Goal: Task Accomplishment & Management: Complete application form

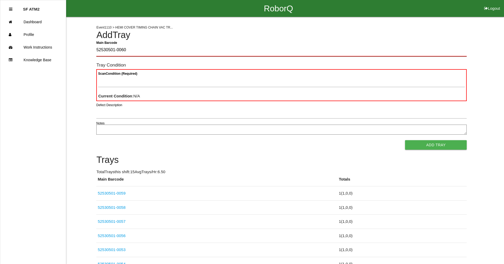
type Barcode "52530501-0060"
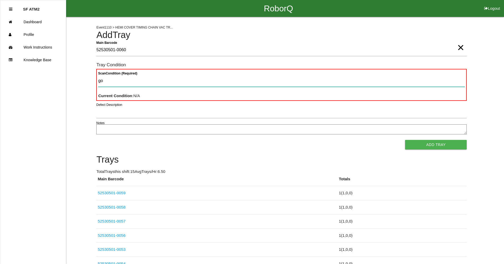
type Condition "goo"
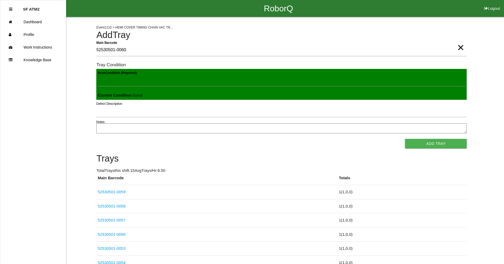
click at [405, 139] on button "Add Tray" at bounding box center [436, 144] width 62 height 10
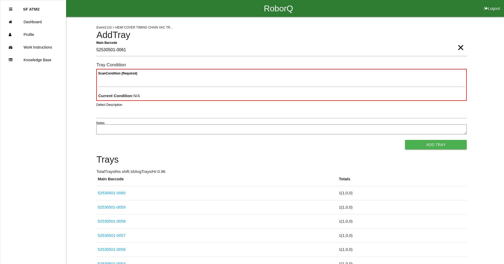
type Barcode "52530501-0061"
type Condition "goo"
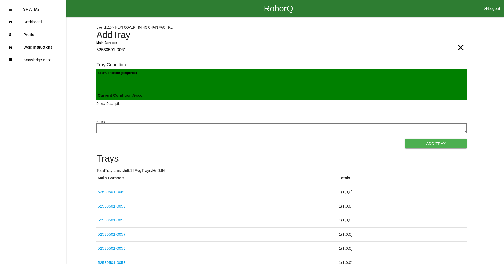
click at [405, 139] on button "Add Tray" at bounding box center [436, 144] width 62 height 10
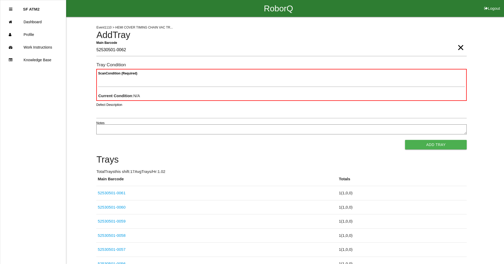
type Barcode "52530501-0062"
type Condition "goo"
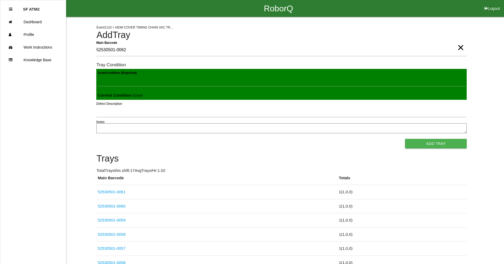
click at [405, 139] on button "Add Tray" at bounding box center [436, 144] width 62 height 10
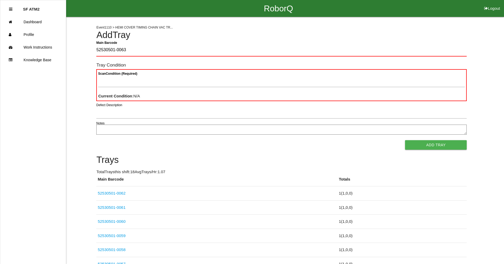
type Barcode "52530501-0063"
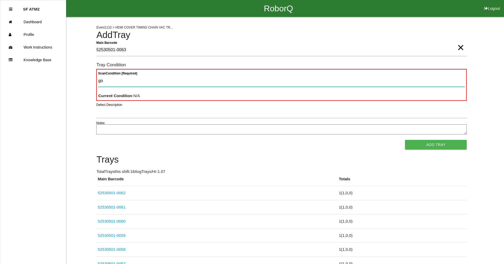
type Condition "goo"
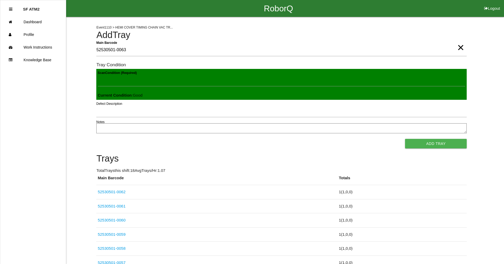
click at [405, 139] on button "Add Tray" at bounding box center [436, 144] width 62 height 10
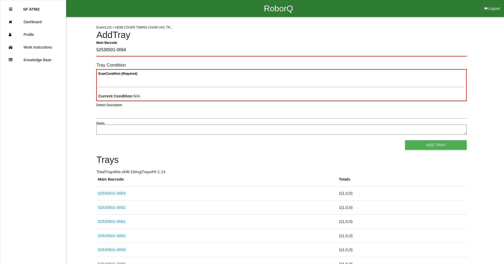
type Barcode "52530501-0064"
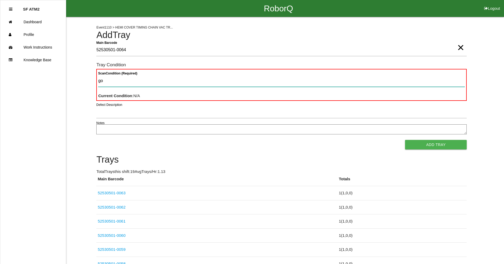
type Condition "goo"
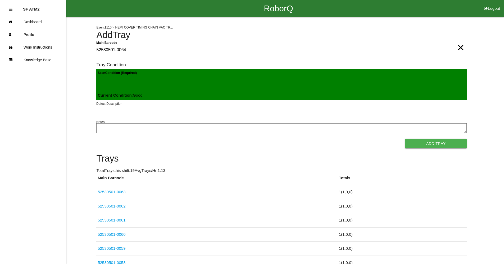
click at [405, 139] on button "Add Tray" at bounding box center [436, 144] width 62 height 10
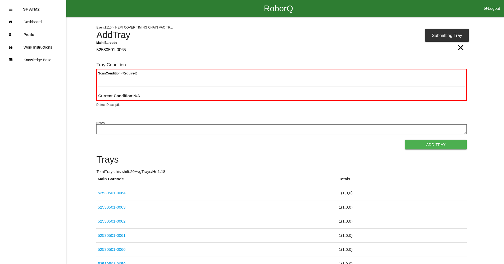
type Barcode "52530501-0065"
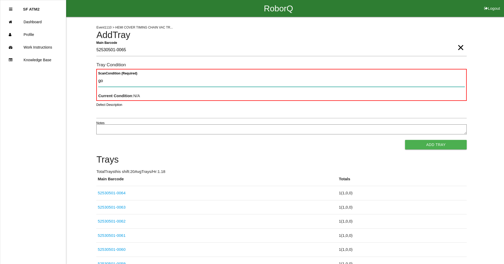
type Condition "goo"
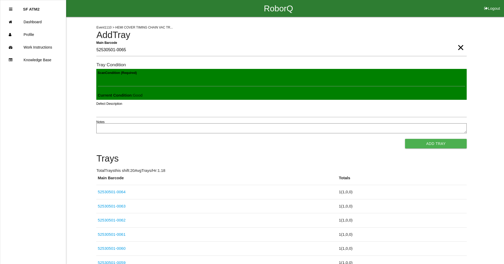
click at [405, 139] on button "Add Tray" at bounding box center [436, 144] width 62 height 10
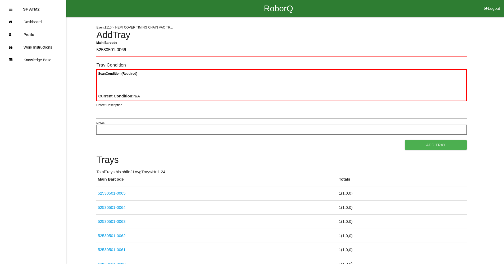
type Barcode "52530501-0066"
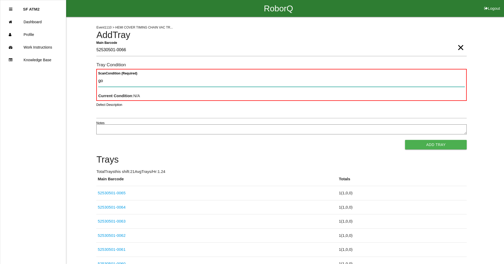
type Condition "goo"
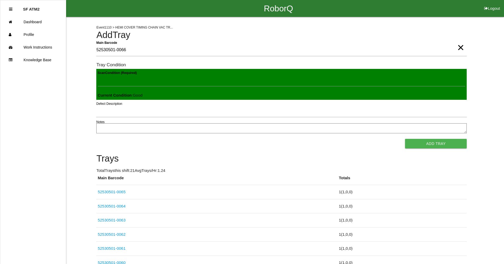
click at [405, 139] on button "Add Tray" at bounding box center [436, 144] width 62 height 10
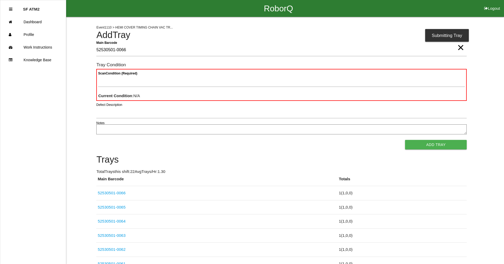
type Barcode "52530501-0066"
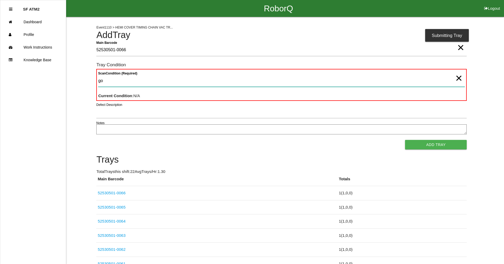
type Condition "goo"
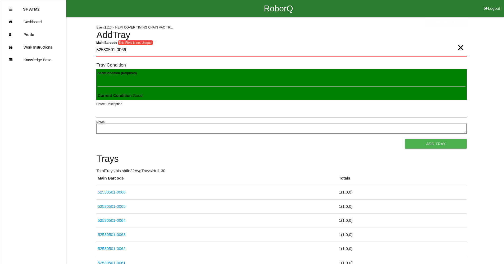
click at [405, 139] on button "Add Tray" at bounding box center [436, 144] width 62 height 10
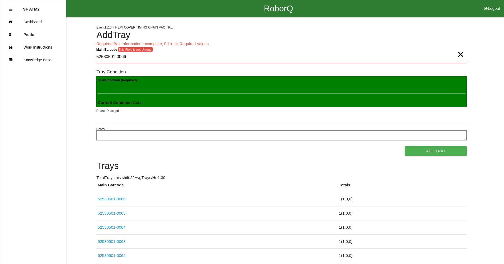
click at [463, 54] on span "×" at bounding box center [460, 49] width 7 height 11
click at [453, 57] on Barcode "Main Barcode" at bounding box center [281, 57] width 370 height 12
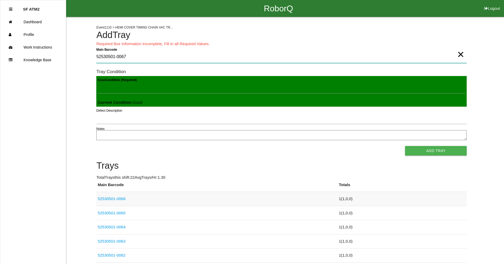
type Barcode "52530501-0067"
click at [433, 152] on button "Add Tray" at bounding box center [436, 151] width 62 height 10
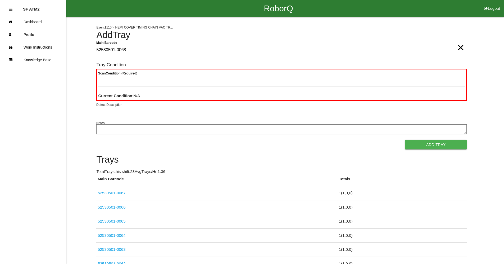
type Barcode "52530501-0068"
type Condition "goo"
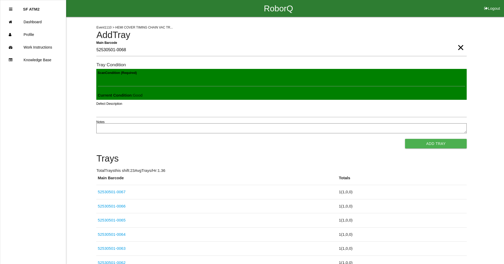
click at [405, 139] on button "Add Tray" at bounding box center [436, 144] width 62 height 10
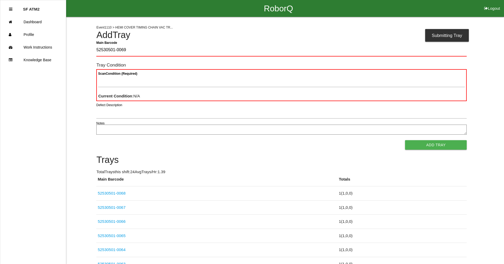
type Barcode "52530501-0069"
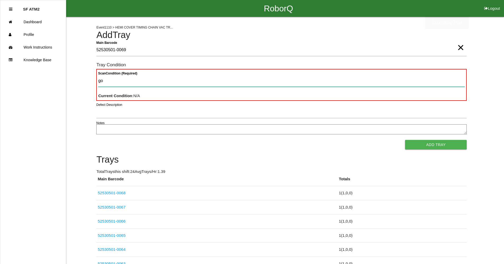
type Condition "goo"
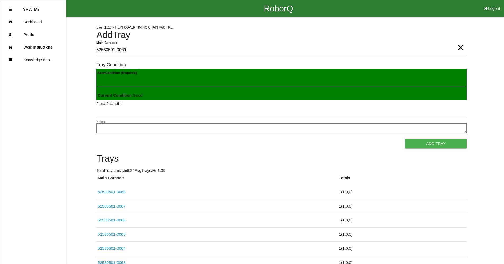
click at [405, 139] on button "Add Tray" at bounding box center [436, 144] width 62 height 10
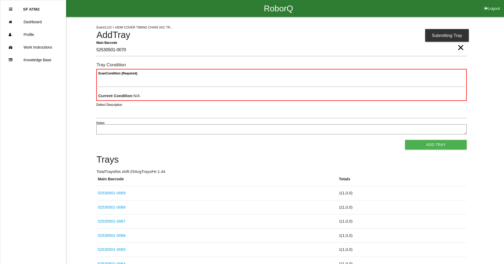
type Barcode "52530501-0070"
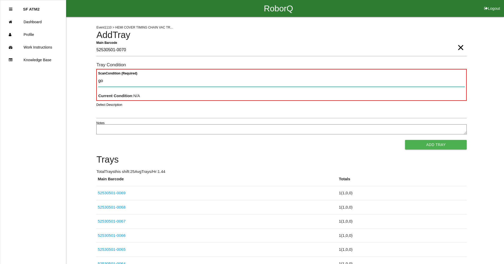
type Condition "goo"
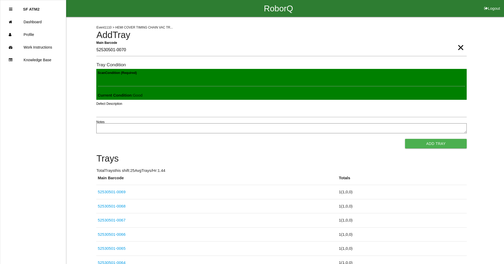
click at [405, 139] on button "Add Tray" at bounding box center [436, 144] width 62 height 10
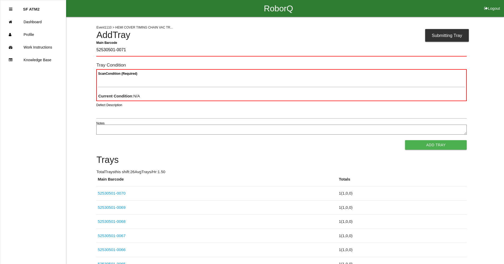
type Barcode "52530501-0071"
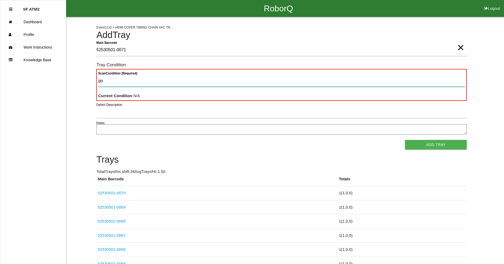
type Condition "goo"
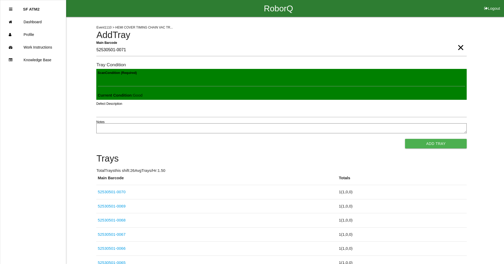
click at [405, 139] on button "Add Tray" at bounding box center [436, 144] width 62 height 10
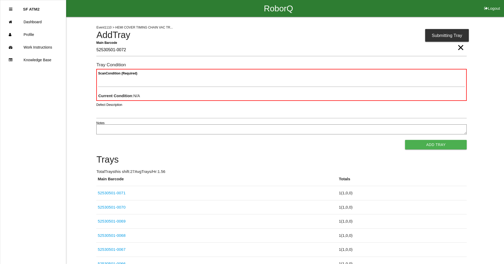
type Barcode "52530501-0072"
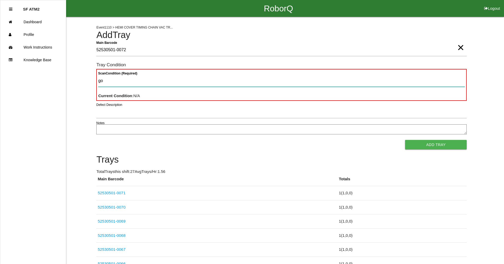
type Condition "goo"
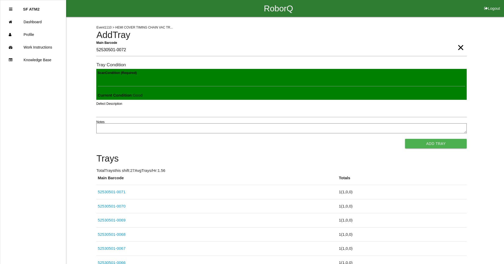
click at [405, 139] on button "Add Tray" at bounding box center [436, 144] width 62 height 10
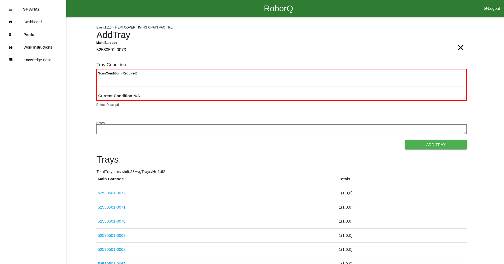
type Barcode "52530501-0073"
type Condition "goo"
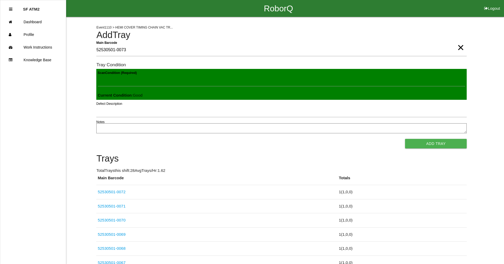
click at [405, 139] on button "Add Tray" at bounding box center [436, 144] width 62 height 10
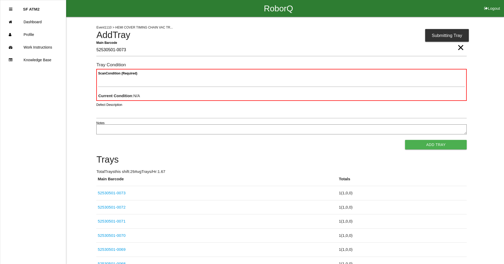
type Barcode "52530501-0073"
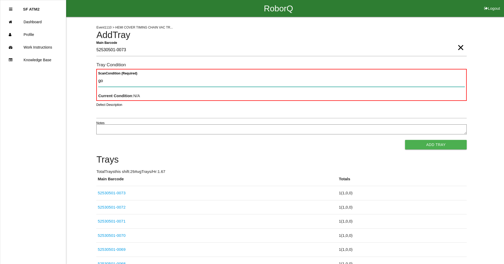
type Condition "goo"
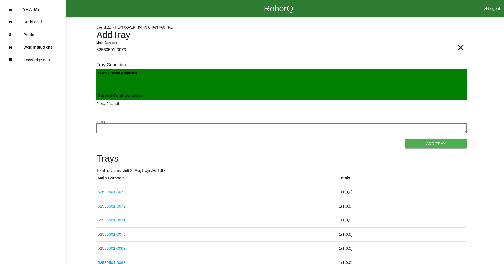
click at [405, 139] on button "Add Tray" at bounding box center [436, 144] width 62 height 10
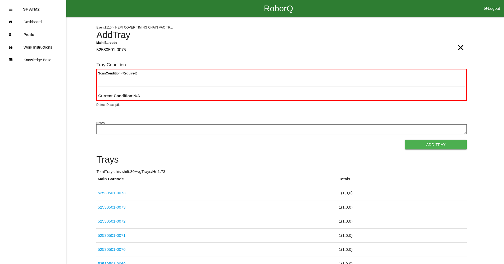
type Barcode "52530501-0075"
type Condition "goo"
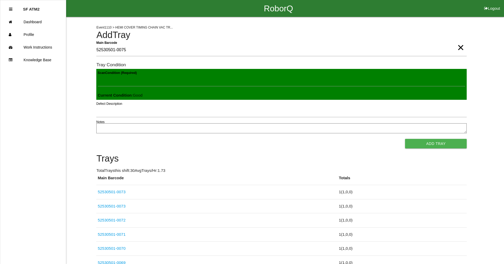
click at [405, 139] on button "Add Tray" at bounding box center [436, 144] width 62 height 10
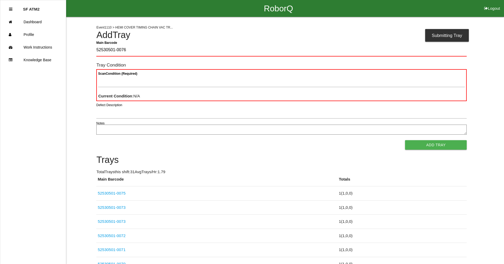
type Barcode "52530501-0076"
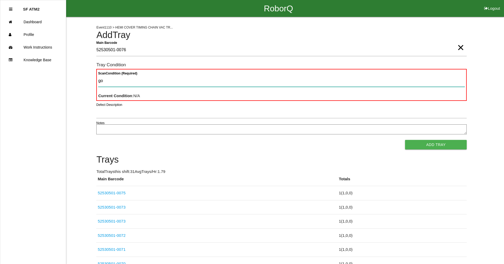
type Condition "goo"
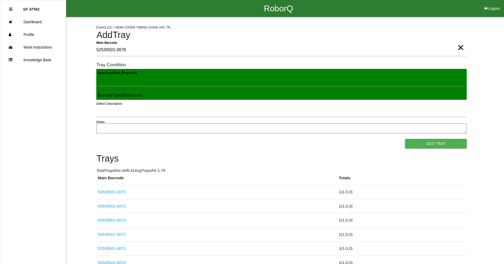
click at [405, 139] on button "Add Tray" at bounding box center [436, 144] width 62 height 10
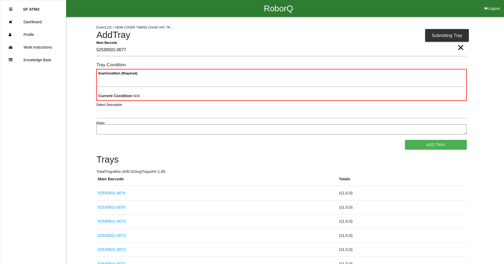
type Barcode "52530501-0077"
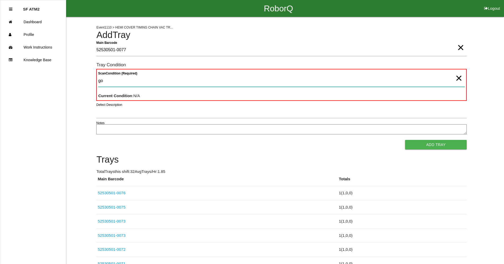
type Condition "goo"
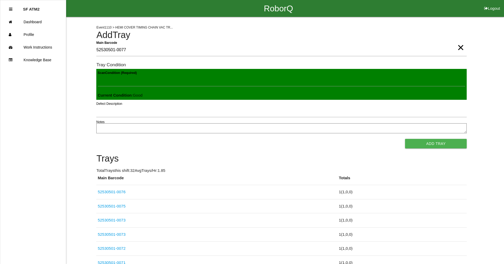
click at [405, 139] on button "Add Tray" at bounding box center [436, 144] width 62 height 10
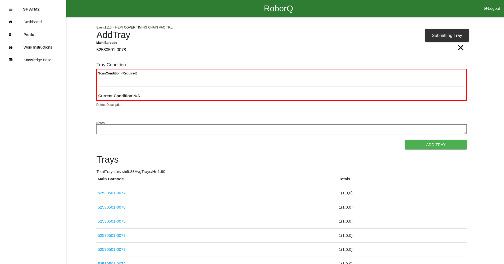
type Barcode "52530501-0078"
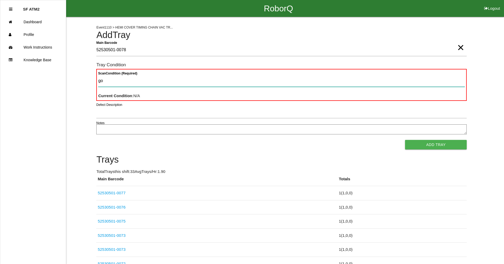
type Condition "goo"
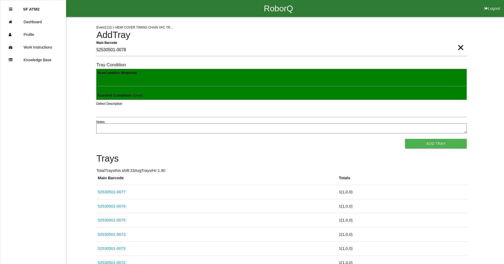
click at [405, 139] on button "Add Tray" at bounding box center [436, 144] width 62 height 10
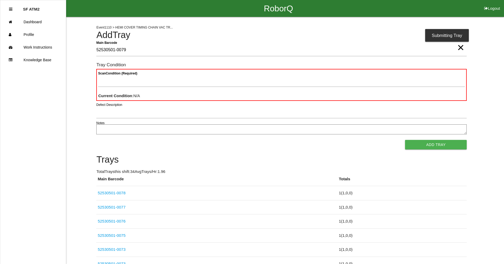
type Barcode "52530501-0079"
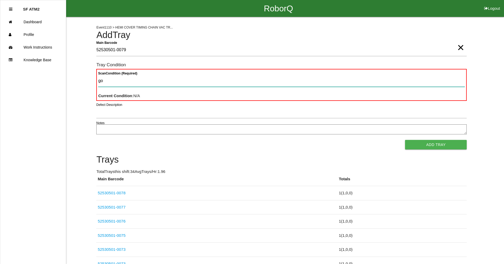
type Condition "goo"
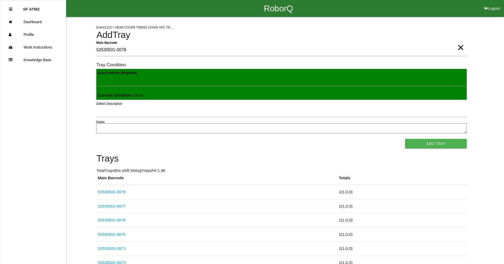
click at [405, 139] on button "Add Tray" at bounding box center [436, 144] width 62 height 10
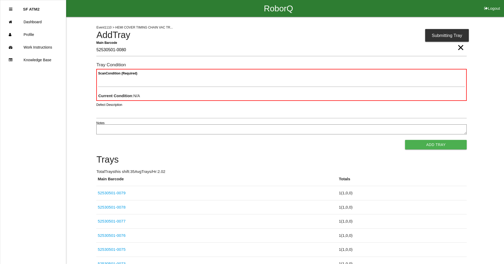
type Barcode "52530501-0080"
type Condition "goo"
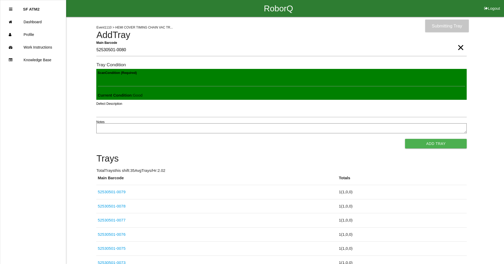
click at [405, 139] on button "Add Tray" at bounding box center [436, 144] width 62 height 10
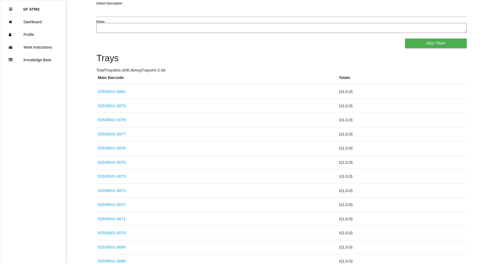
scroll to position [106, 0]
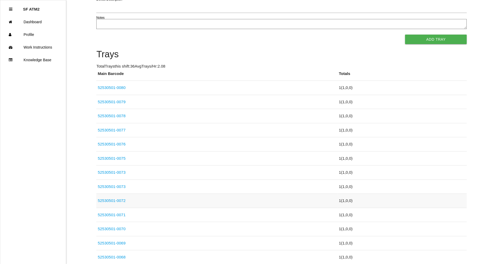
click at [120, 203] on link "52530501-0072" at bounding box center [112, 201] width 28 height 4
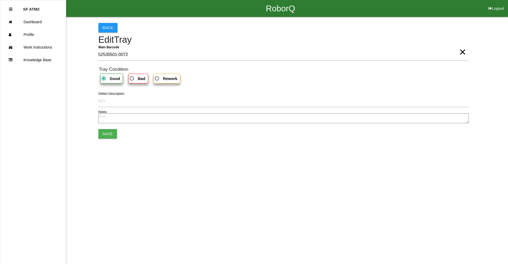
click at [135, 81] on span "Bad" at bounding box center [137, 78] width 17 height 7
click at [132, 79] on input "Bad" at bounding box center [130, 76] width 3 height 3
radio input "true"
click at [113, 136] on button "Save" at bounding box center [107, 134] width 19 height 10
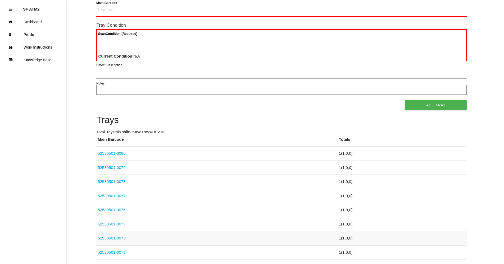
scroll to position [53, 0]
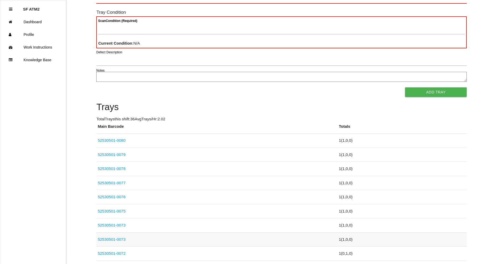
click at [114, 239] on link "52530501-0073" at bounding box center [112, 239] width 28 height 4
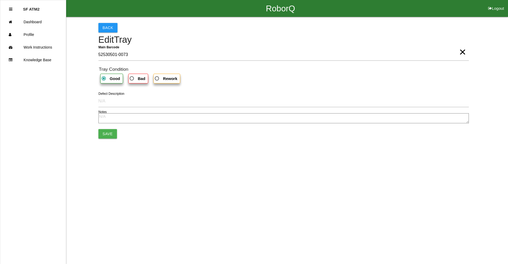
click at [142, 76] on b "Bad" at bounding box center [141, 78] width 7 height 4
click at [132, 76] on input "Bad" at bounding box center [130, 76] width 3 height 3
radio input "true"
click at [107, 137] on button "Save" at bounding box center [107, 134] width 19 height 10
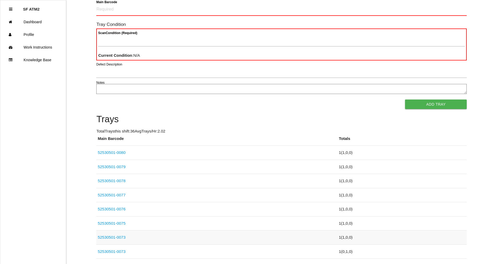
scroll to position [53, 0]
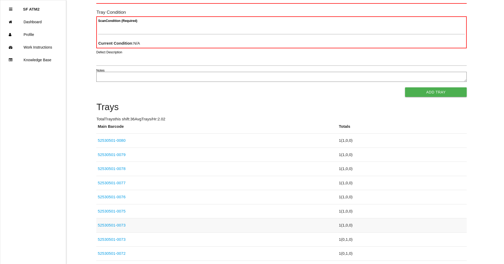
click at [128, 223] on td "52530501-0073" at bounding box center [216, 226] width 241 height 14
click at [113, 226] on link "52530501-0073" at bounding box center [112, 225] width 28 height 4
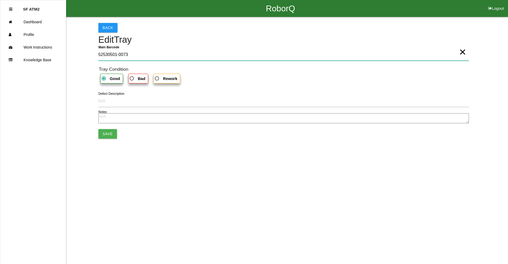
click at [145, 56] on Barcode "52530501-0073" at bounding box center [283, 55] width 370 height 12
click at [462, 52] on span "×" at bounding box center [462, 47] width 7 height 11
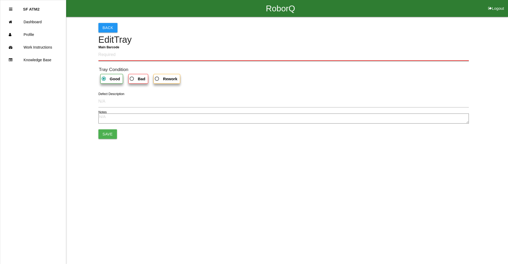
click at [236, 51] on Barcode "Main Barcode" at bounding box center [283, 55] width 370 height 12
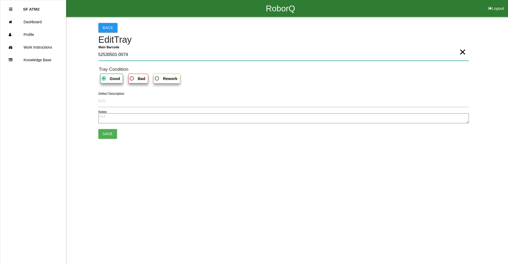
type Barcode "52530501-0074"
click at [105, 128] on form "Main Barcode 52530501-0074 × Tray Condition Good Bad Rework Defect Description …" at bounding box center [283, 94] width 370 height 90
click at [100, 137] on button "Save" at bounding box center [107, 134] width 19 height 10
